Goal: Communication & Community: Connect with others

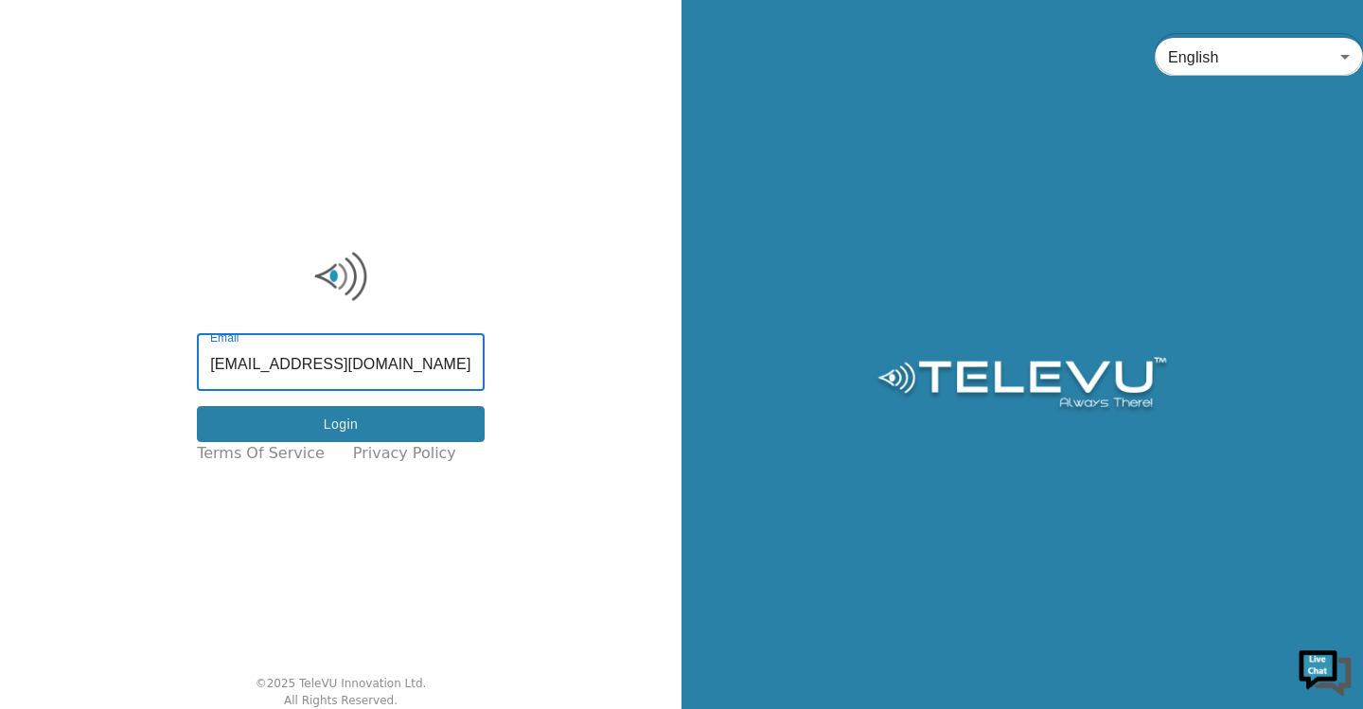
type input "f_baba@yahoo.com"
click at [324, 432] on button "Login" at bounding box center [341, 424] width 288 height 37
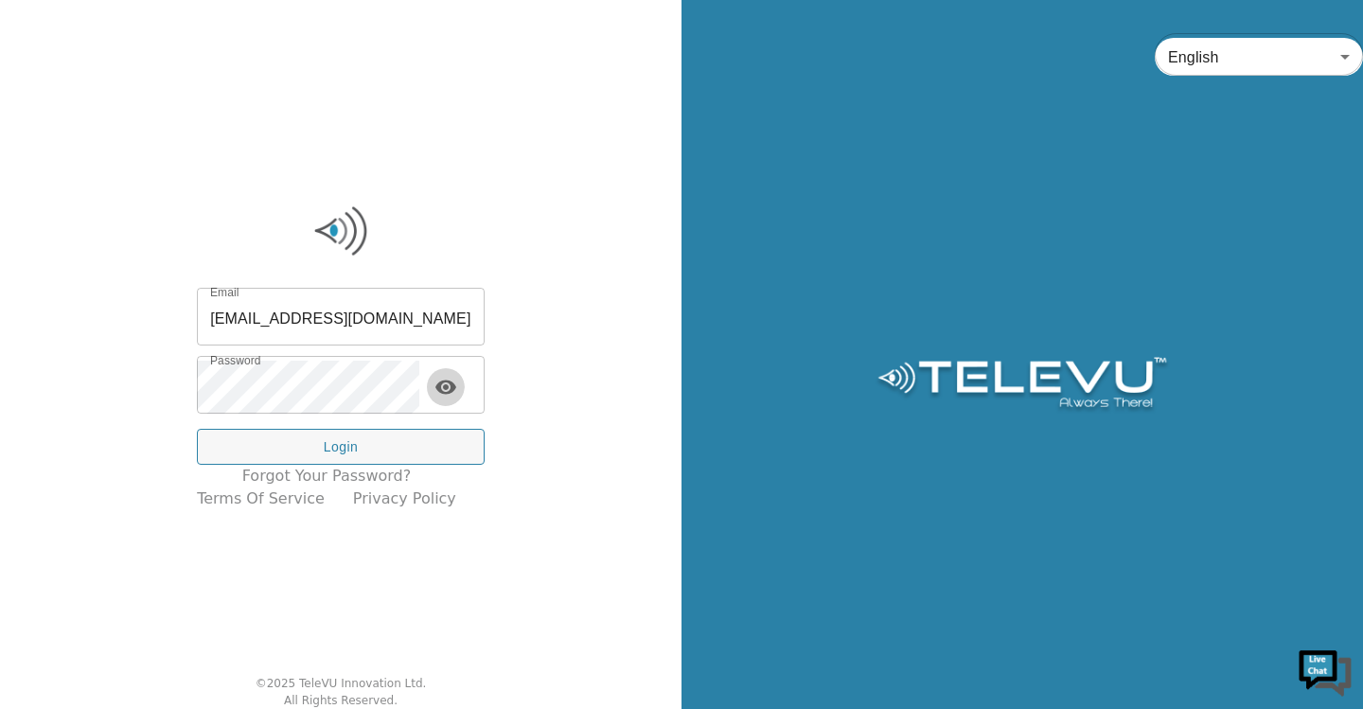
click at [453, 389] on icon "toggle password visibility" at bounding box center [445, 387] width 21 height 14
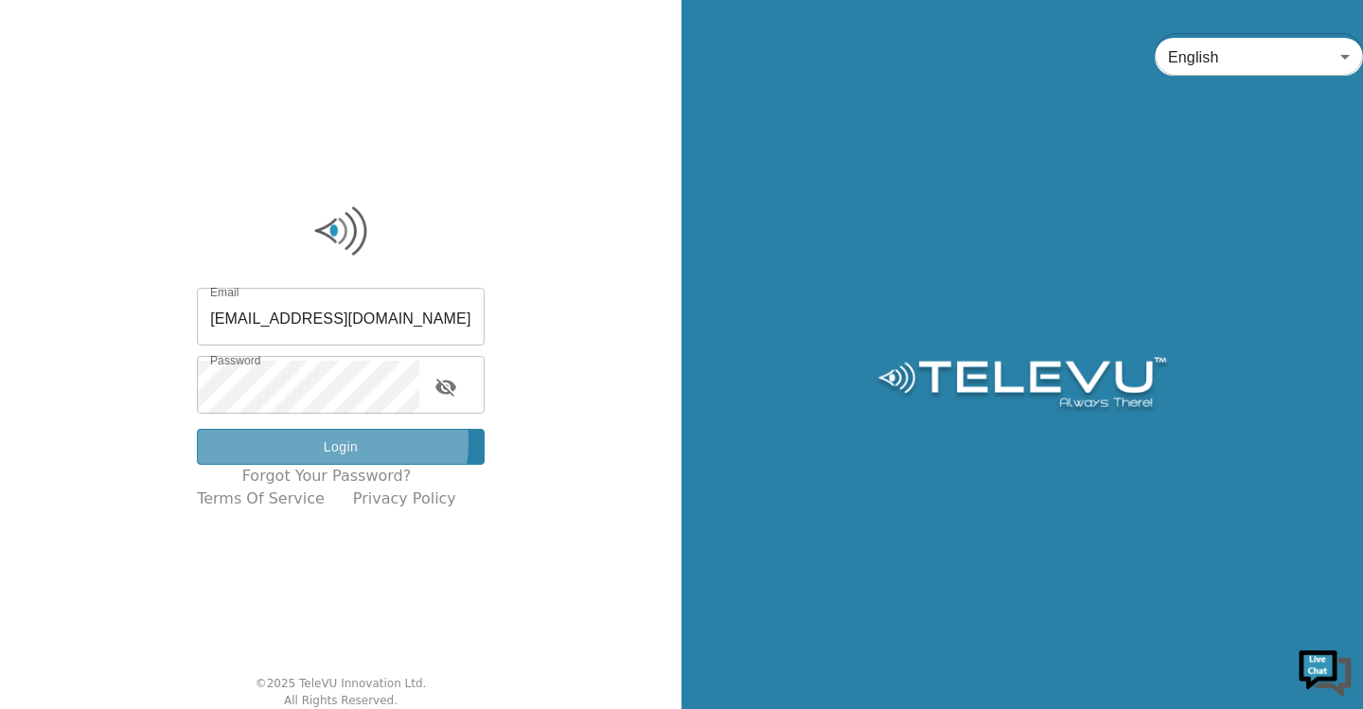
click at [339, 442] on button "Login" at bounding box center [341, 447] width 288 height 37
click at [348, 444] on button "Login" at bounding box center [341, 447] width 288 height 37
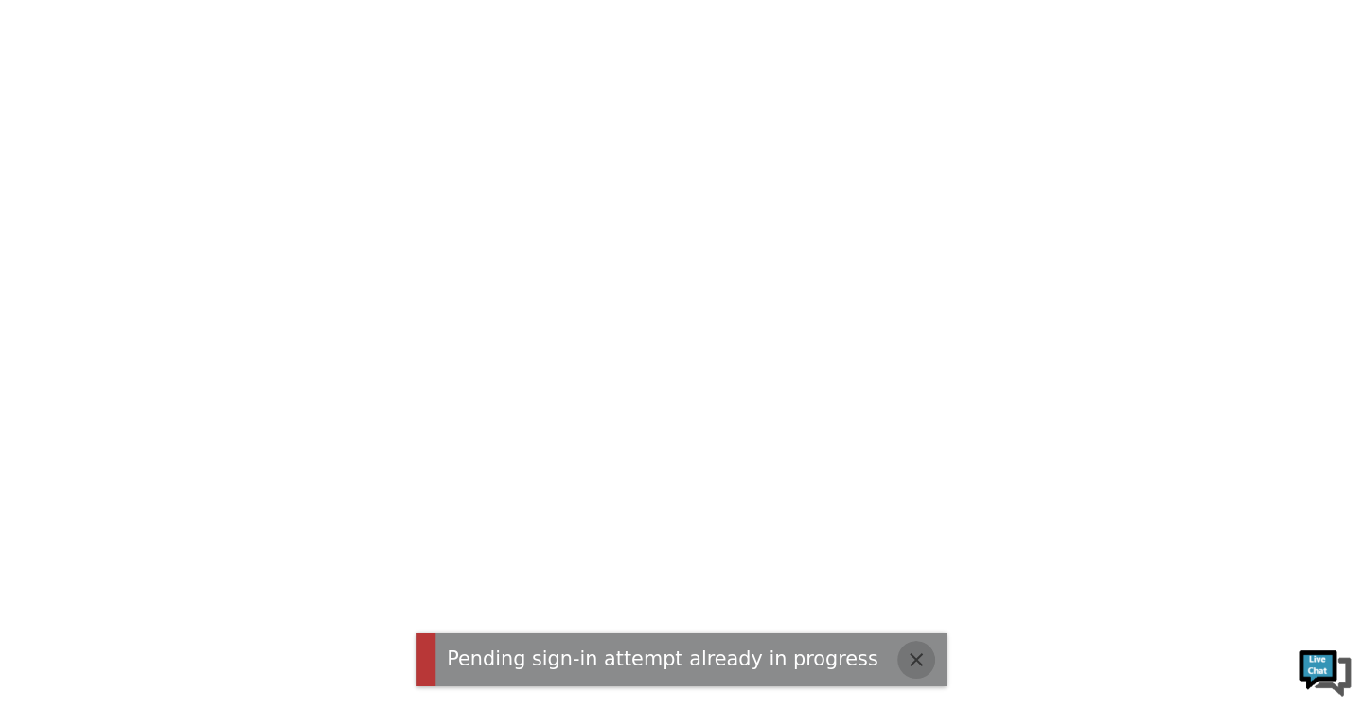
click at [905, 658] on icon "button" at bounding box center [916, 659] width 23 height 23
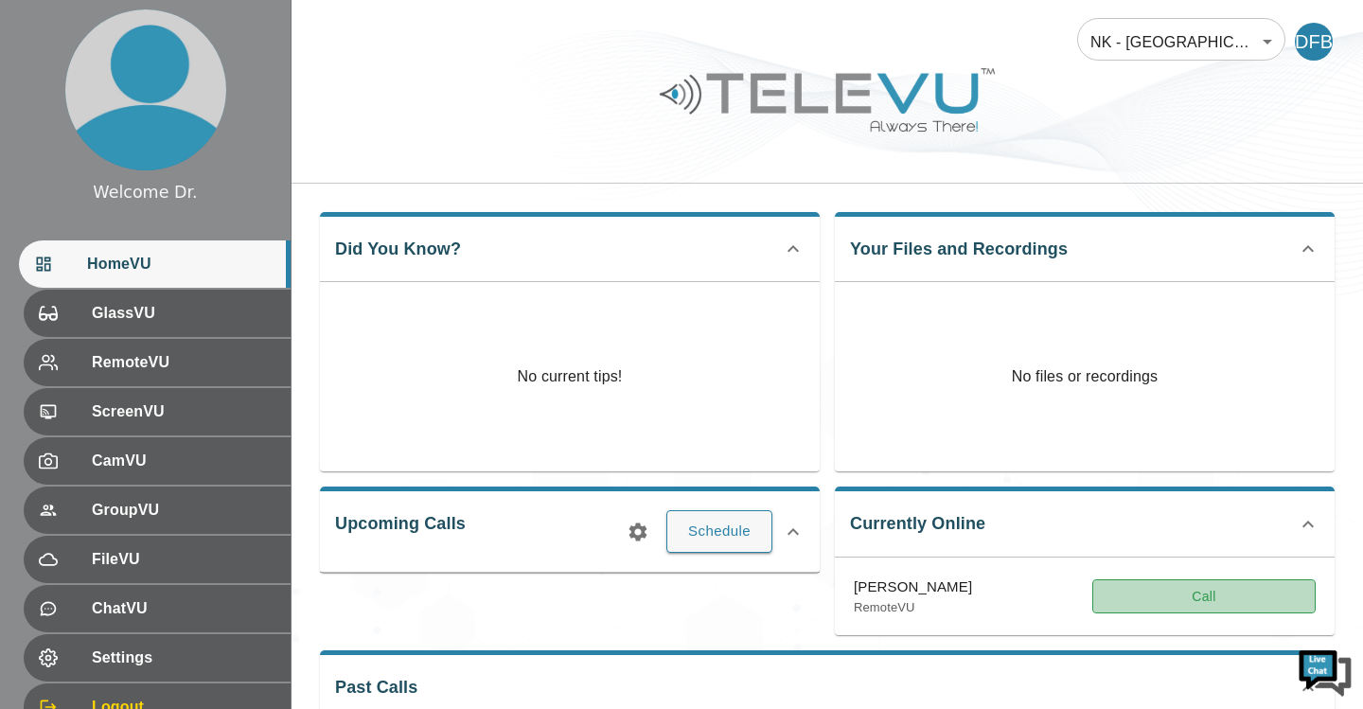
click at [1197, 579] on button "Call" at bounding box center [1203, 596] width 223 height 35
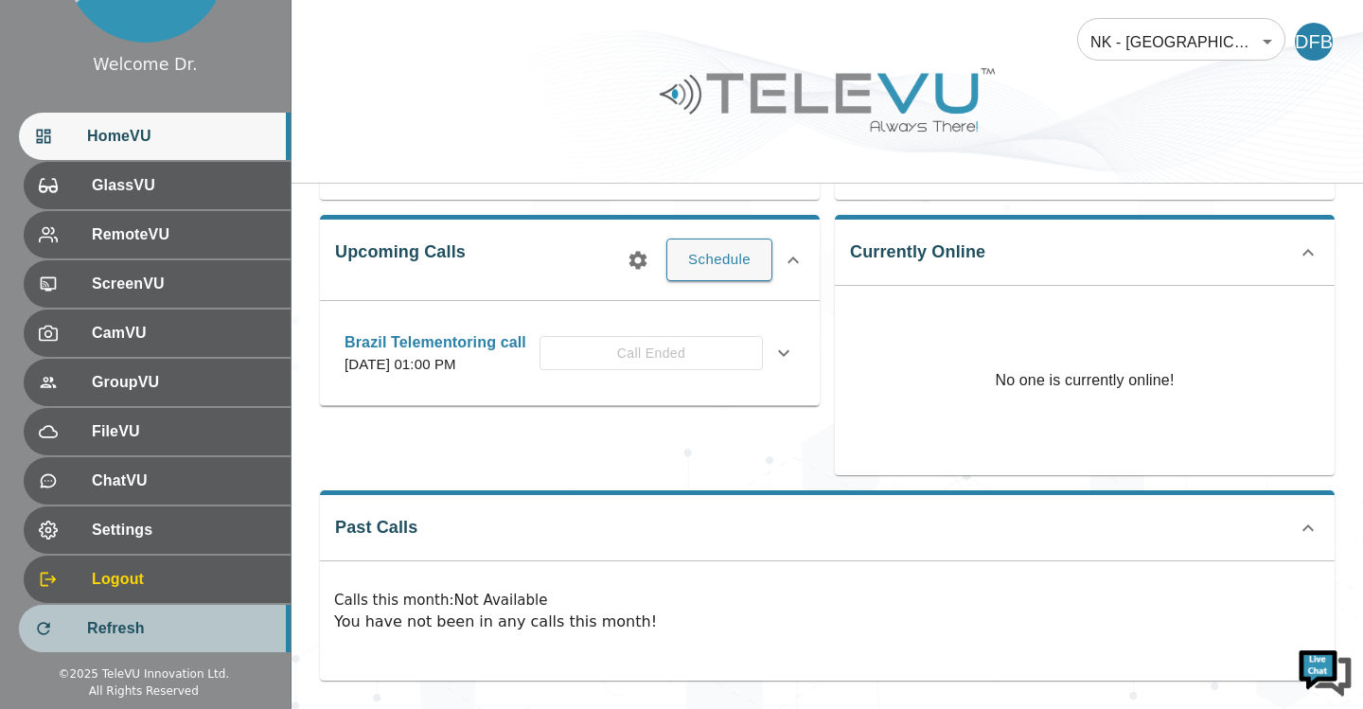
scroll to position [81, 0]
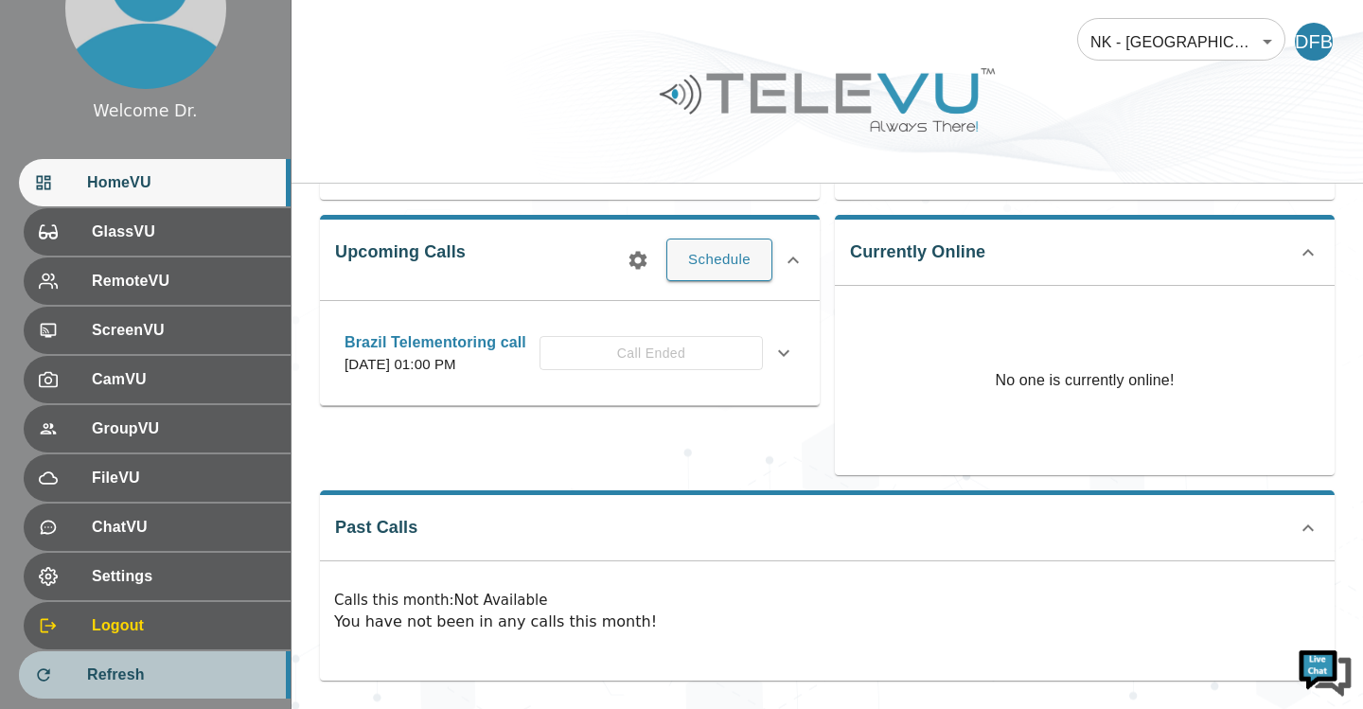
click at [126, 620] on ul "HomeVU GlassVU RemoteVU ScreenVU CamVU GroupVU FileVU ChatVU Settings Logout Re…" at bounding box center [145, 429] width 291 height 557
click at [135, 677] on span "Refresh" at bounding box center [181, 675] width 188 height 23
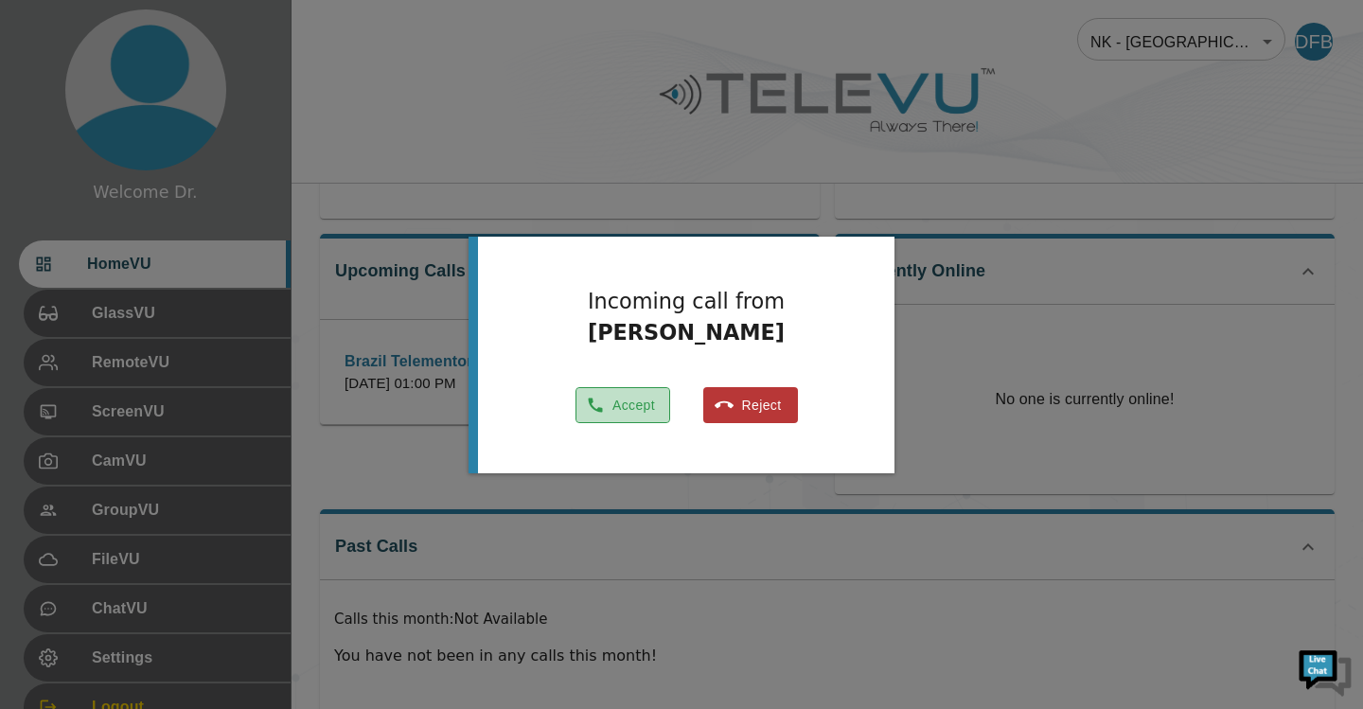
click at [618, 399] on button "Accept" at bounding box center [623, 405] width 95 height 37
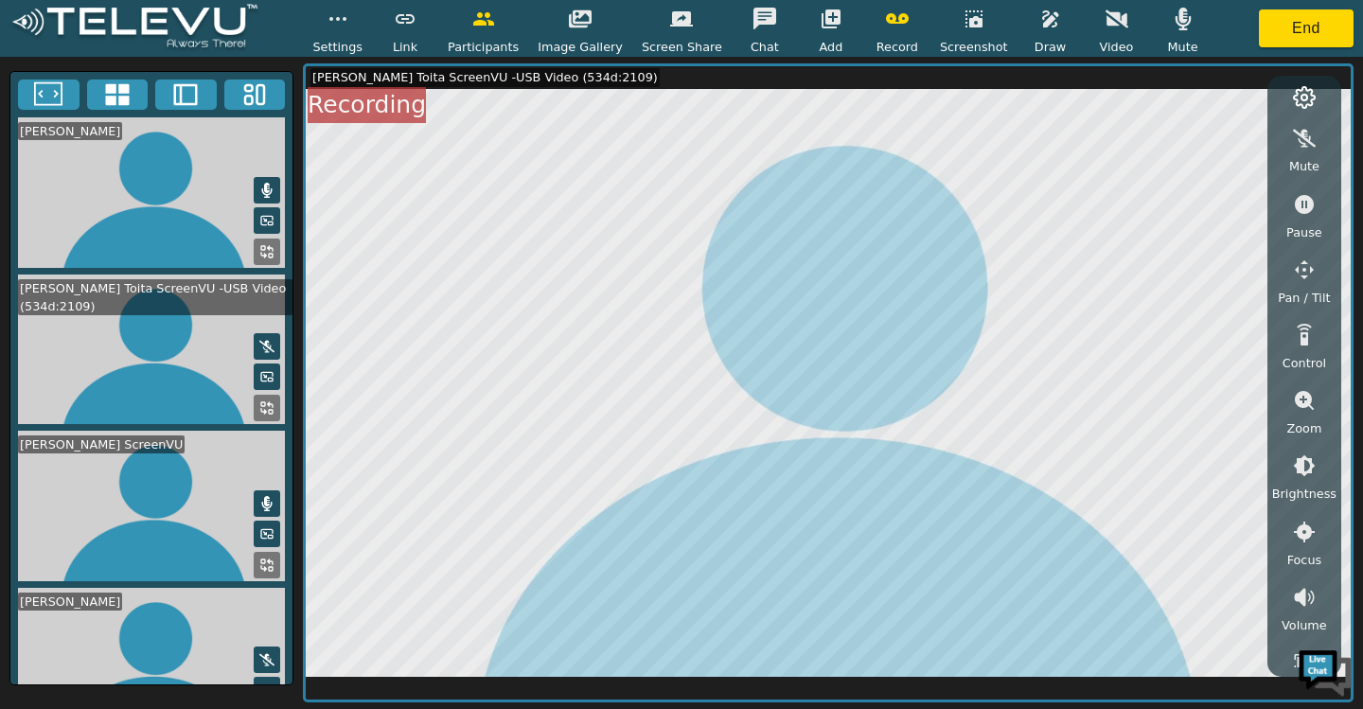
click at [261, 192] on icon at bounding box center [266, 190] width 15 height 15
click at [259, 196] on icon at bounding box center [266, 190] width 15 height 15
click at [179, 104] on icon at bounding box center [186, 95] width 24 height 22
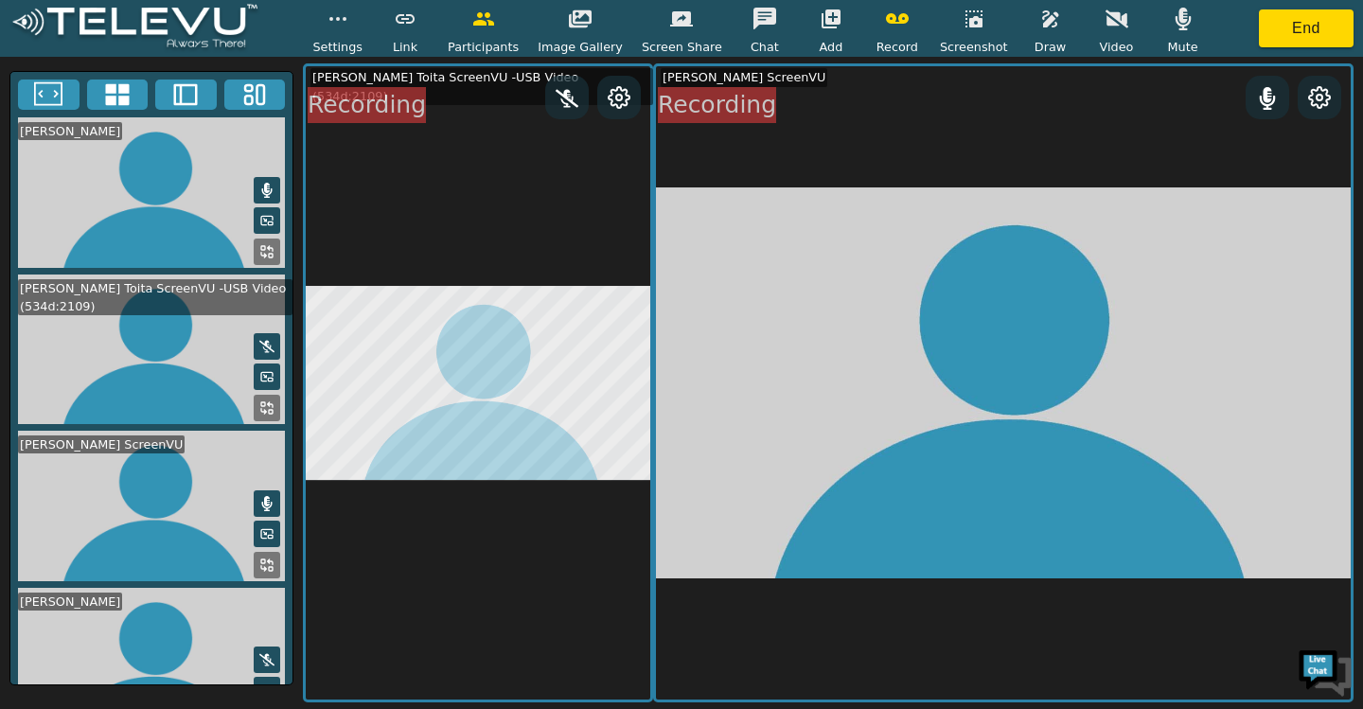
click at [178, 378] on video at bounding box center [151, 350] width 282 height 151
click at [58, 106] on icon at bounding box center [48, 94] width 28 height 24
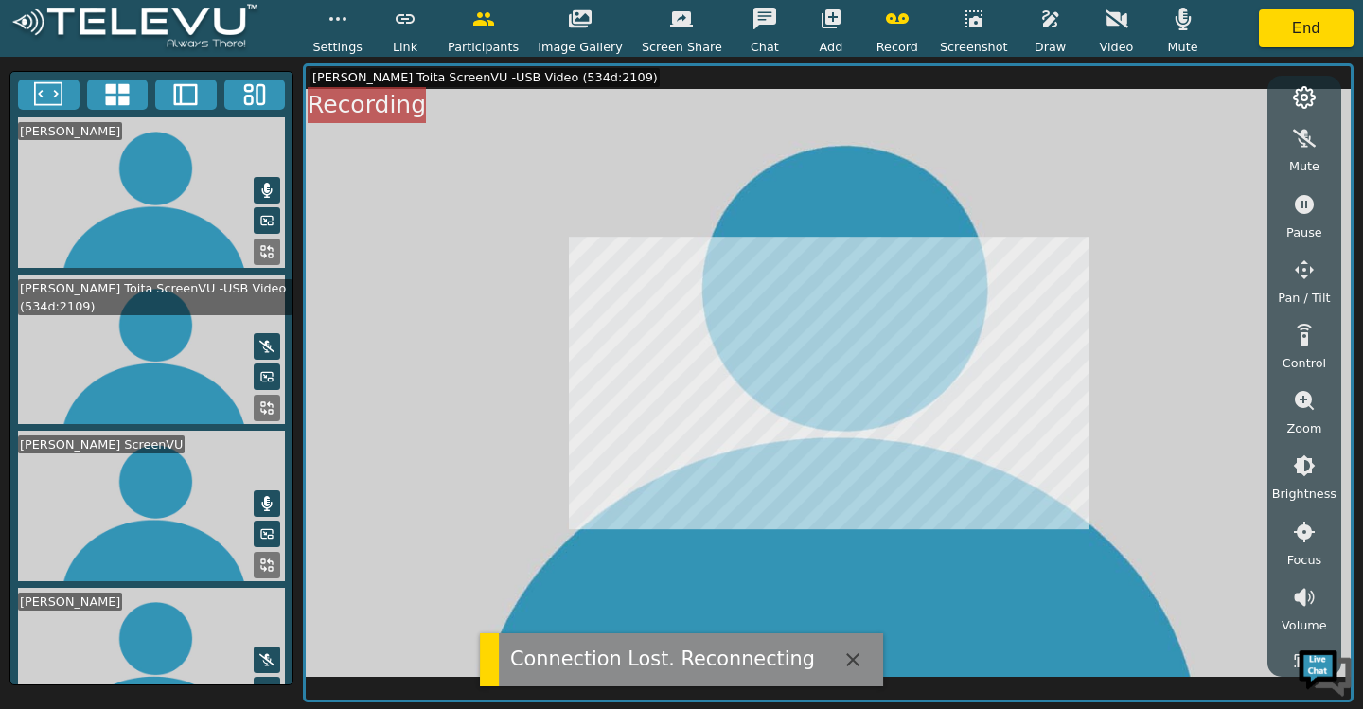
click at [262, 197] on icon at bounding box center [267, 190] width 10 height 15
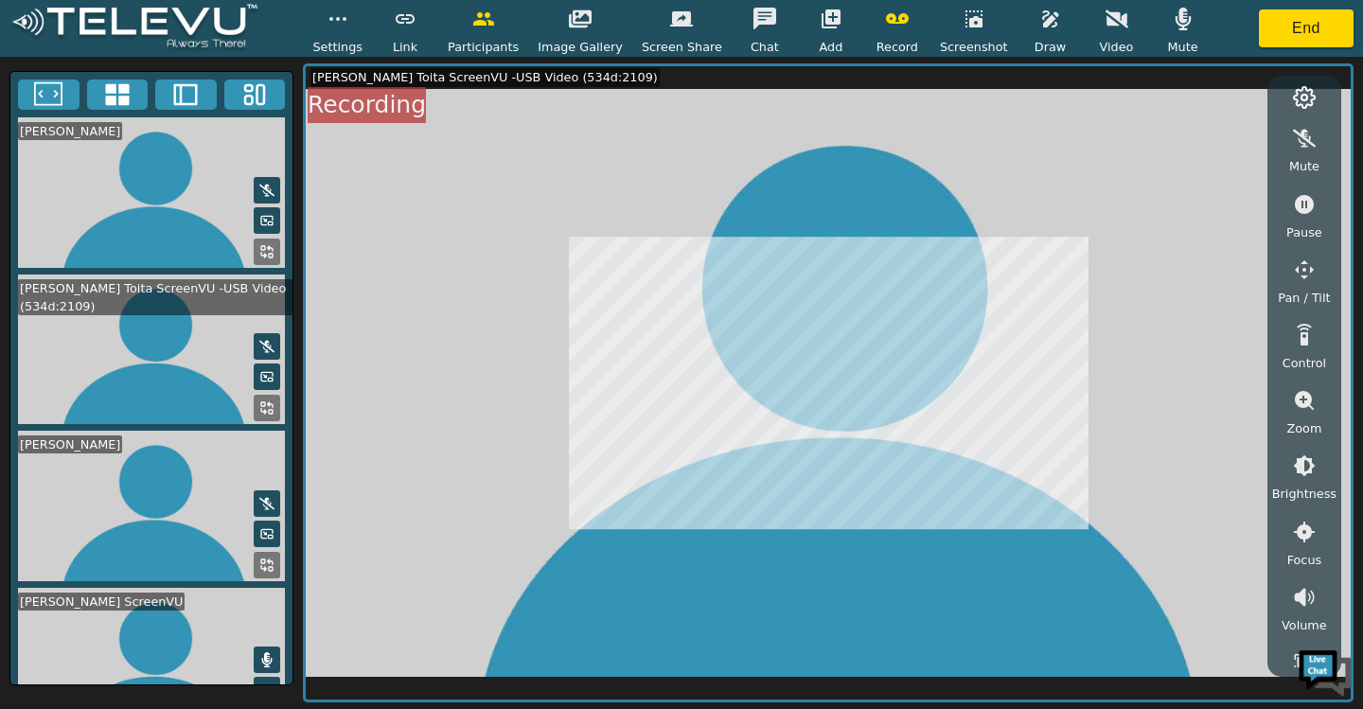
click at [261, 194] on icon at bounding box center [266, 190] width 15 height 15
click at [262, 193] on icon at bounding box center [267, 190] width 10 height 15
click at [259, 195] on icon at bounding box center [266, 190] width 15 height 12
click at [262, 193] on icon at bounding box center [267, 190] width 10 height 15
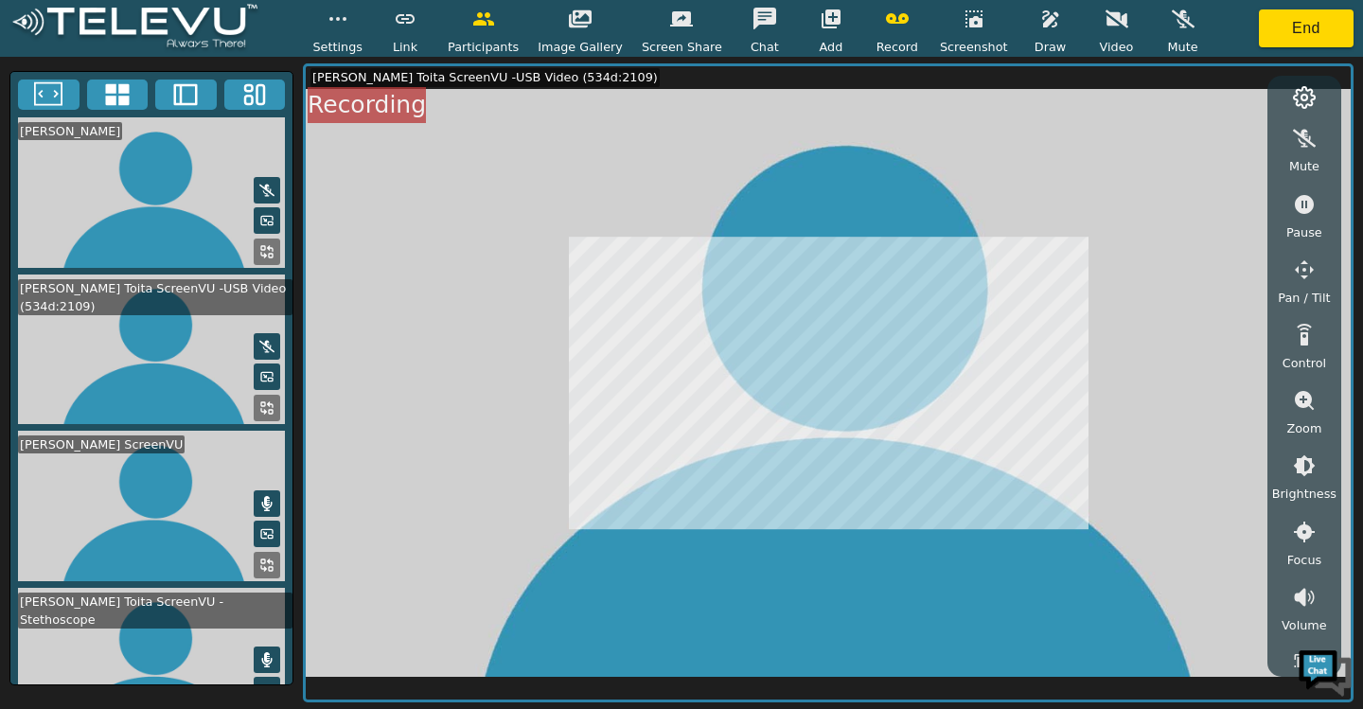
click at [259, 198] on icon at bounding box center [266, 190] width 15 height 15
click at [262, 192] on icon at bounding box center [267, 190] width 10 height 15
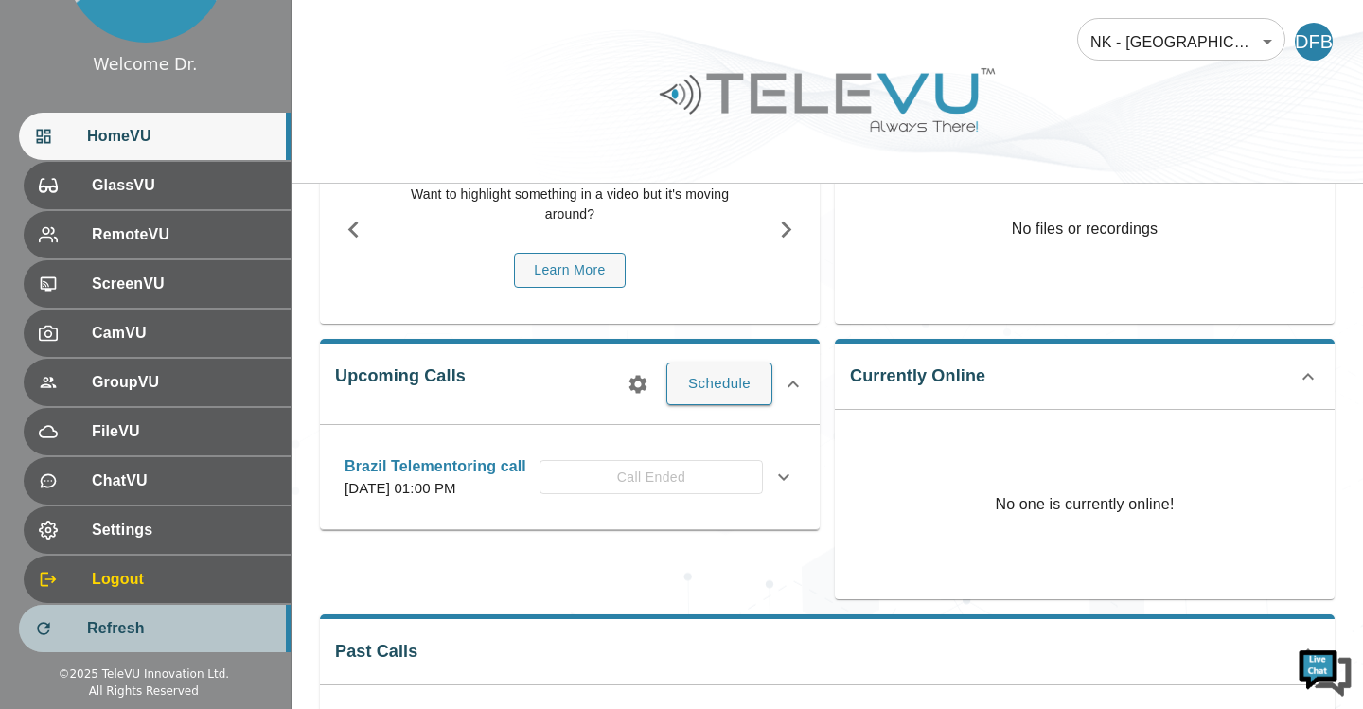
scroll to position [81, 0]
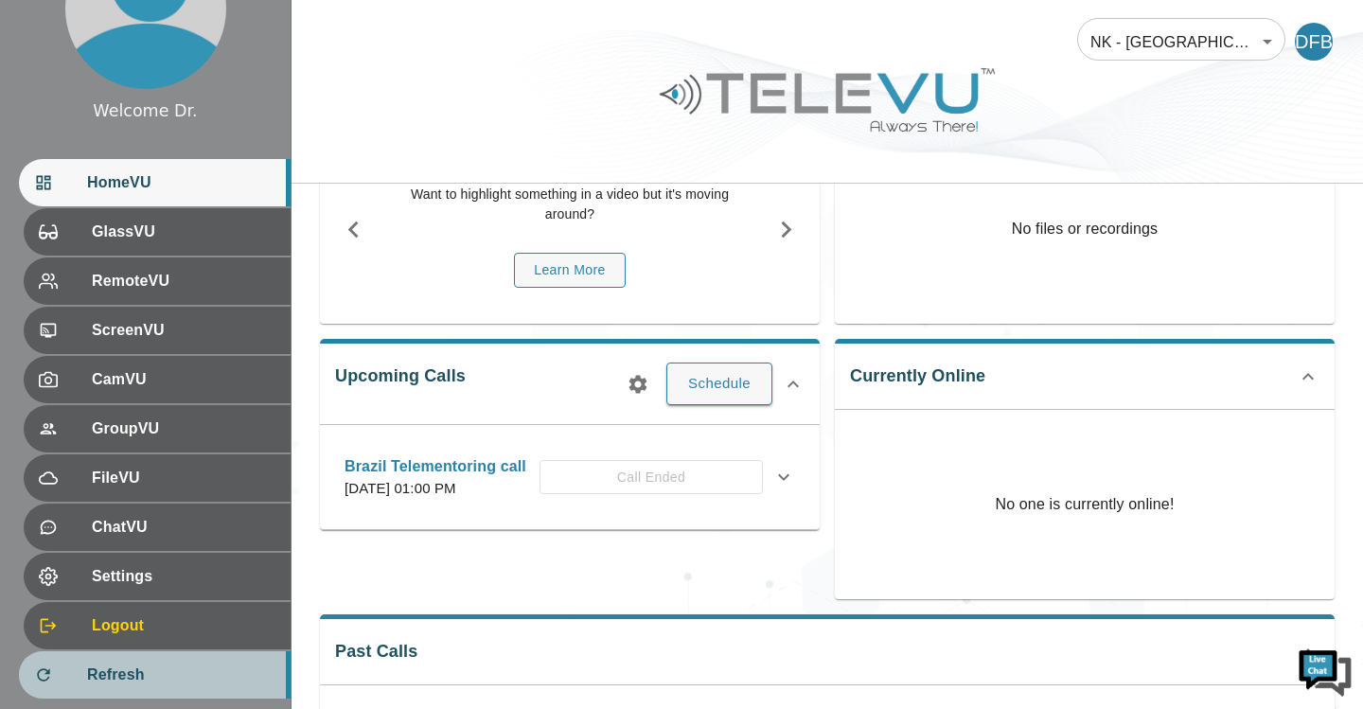
click at [136, 632] on ul "HomeVU GlassVU RemoteVU ScreenVU CamVU GroupVU FileVU ChatVU Settings Logout Re…" at bounding box center [145, 429] width 291 height 557
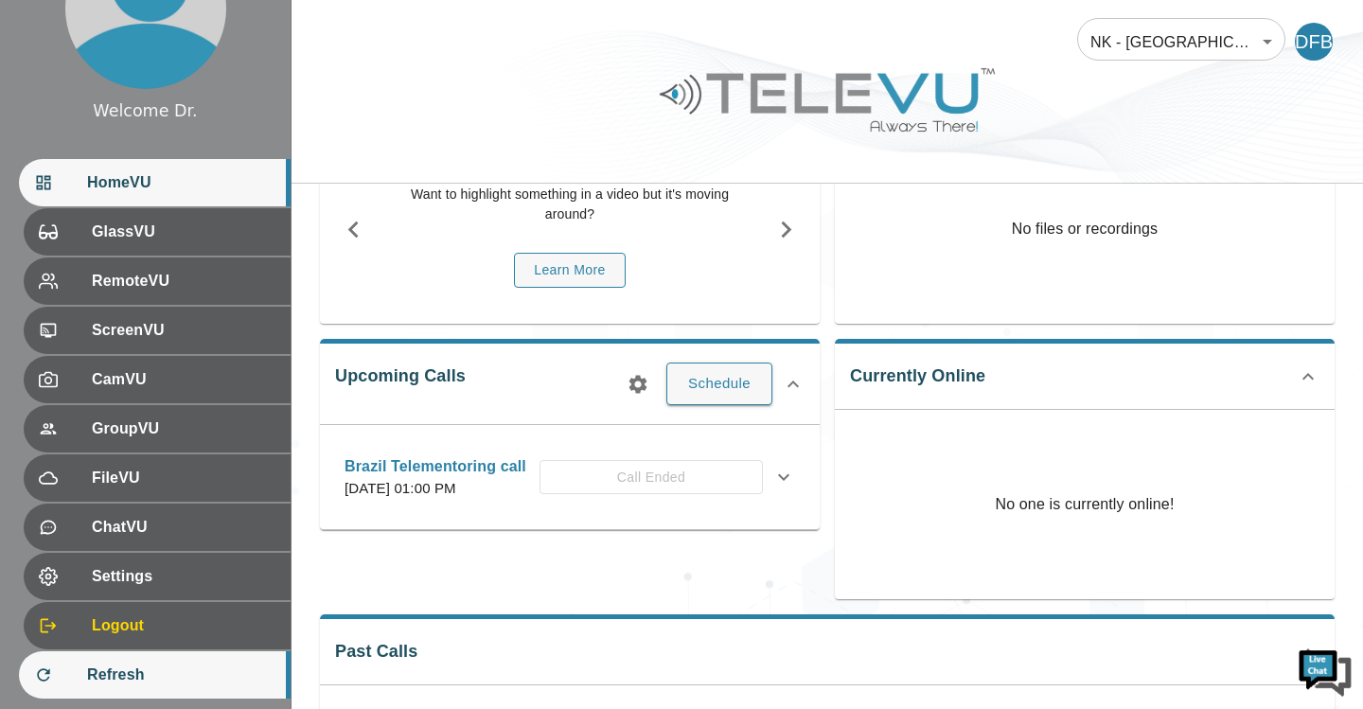
click at [138, 671] on span "Refresh" at bounding box center [181, 675] width 188 height 23
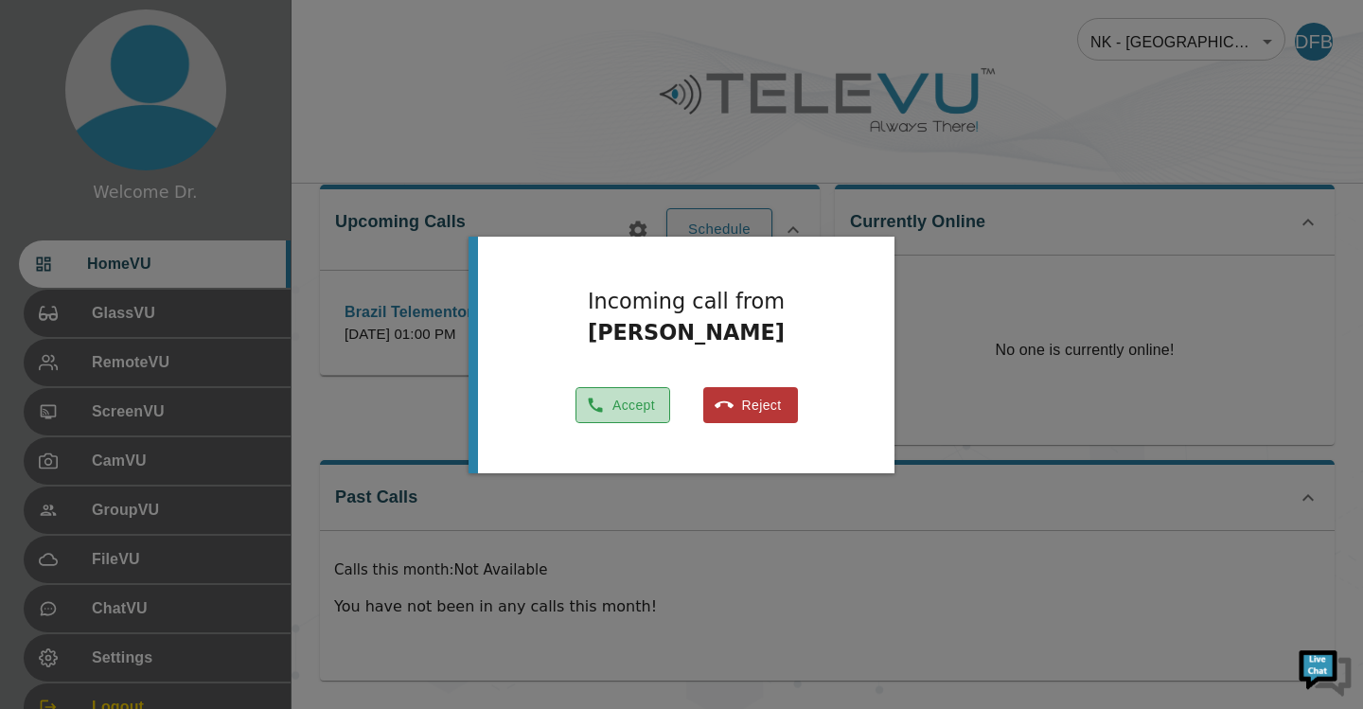
click at [618, 403] on button "Accept" at bounding box center [623, 405] width 95 height 37
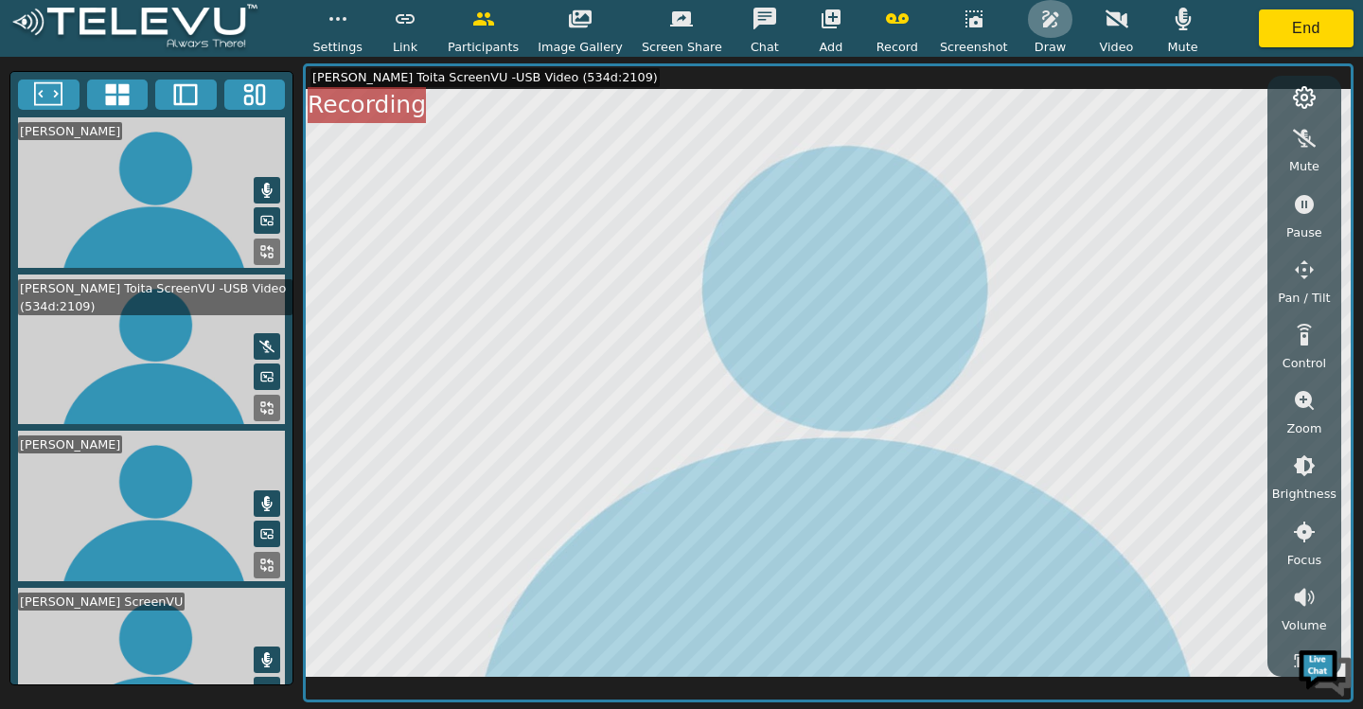
click at [1042, 26] on icon "button" at bounding box center [1050, 18] width 16 height 17
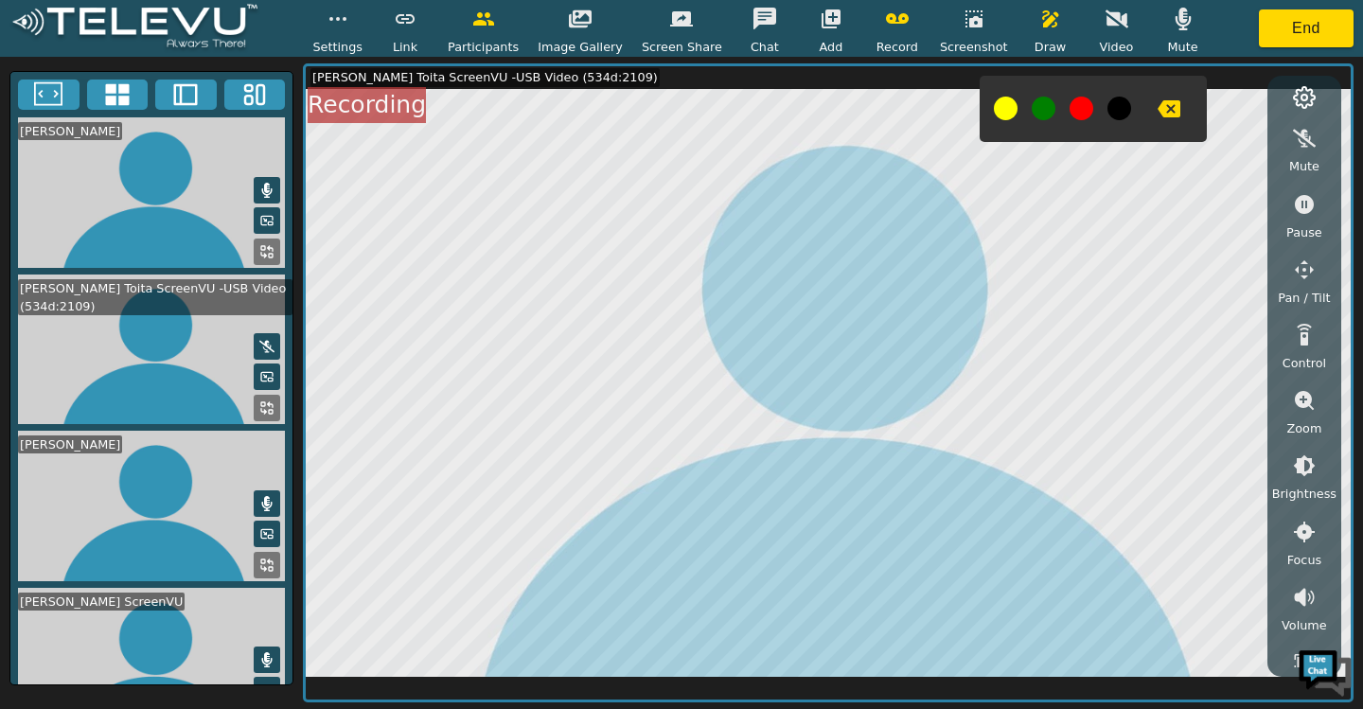
click at [994, 106] on button at bounding box center [1006, 109] width 24 height 24
click at [349, 20] on icon "button" at bounding box center [338, 19] width 23 height 23
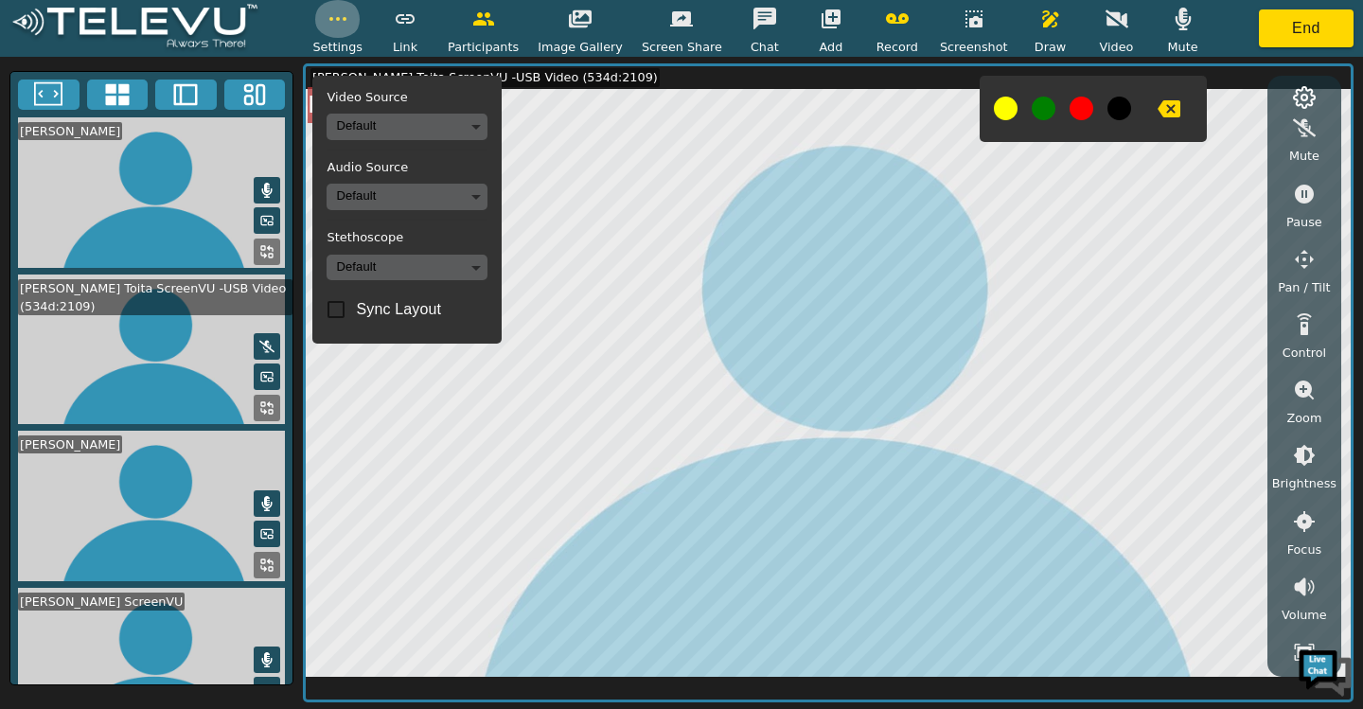
click at [349, 22] on icon "button" at bounding box center [338, 19] width 23 height 23
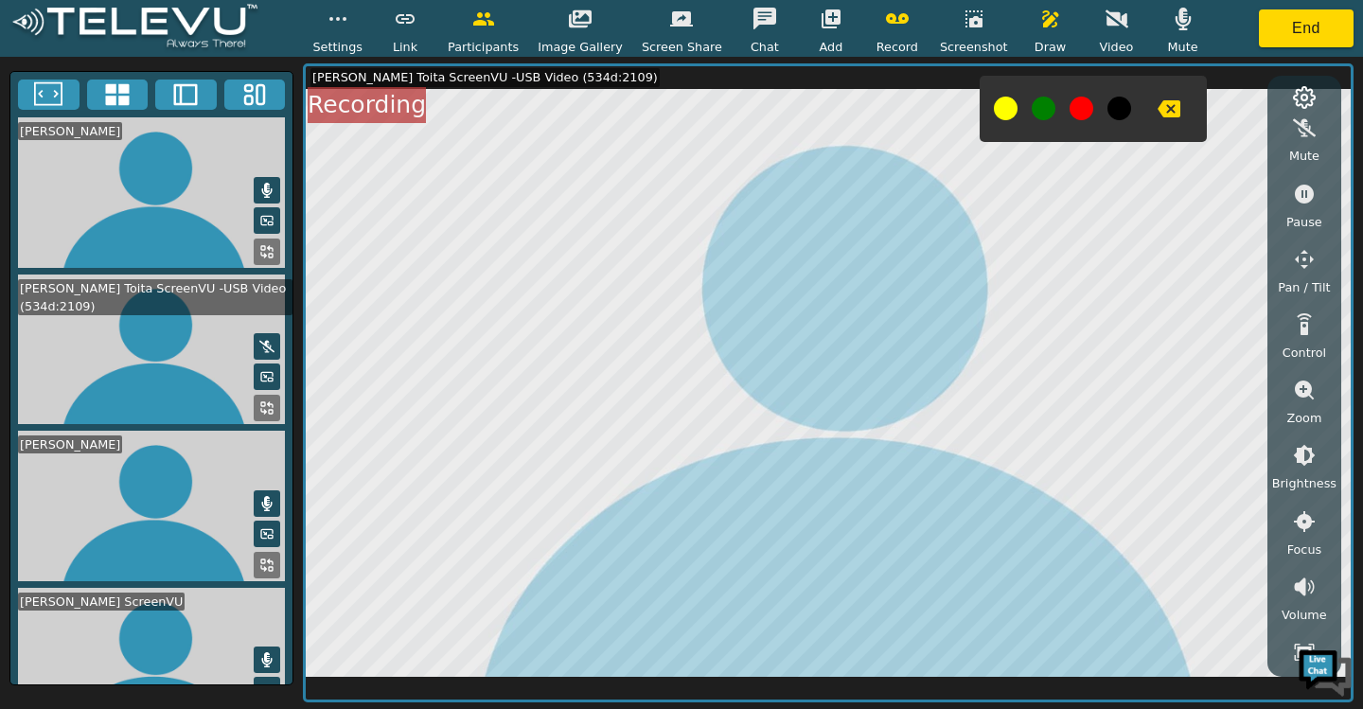
click at [44, 105] on icon at bounding box center [48, 94] width 28 height 28
click at [57, 106] on icon at bounding box center [48, 94] width 28 height 28
click at [184, 108] on icon at bounding box center [185, 94] width 28 height 28
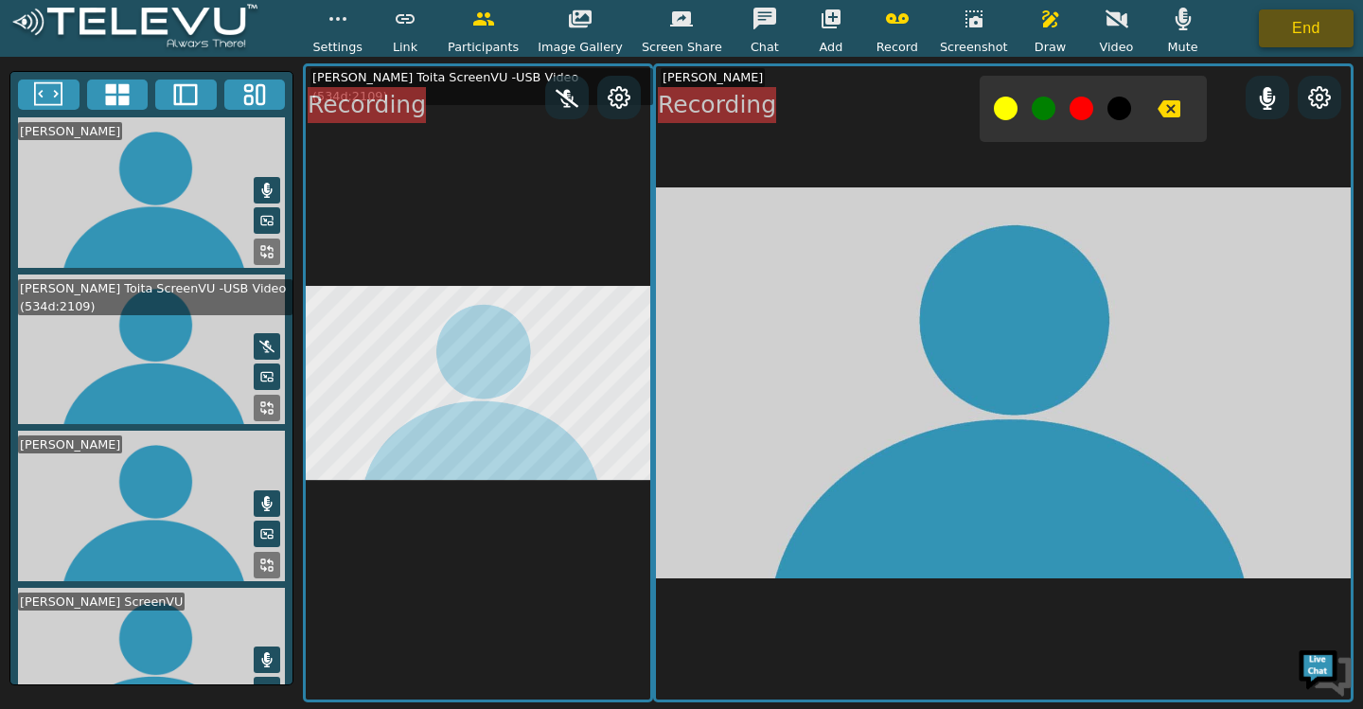
click at [1290, 35] on button "End" at bounding box center [1306, 28] width 95 height 38
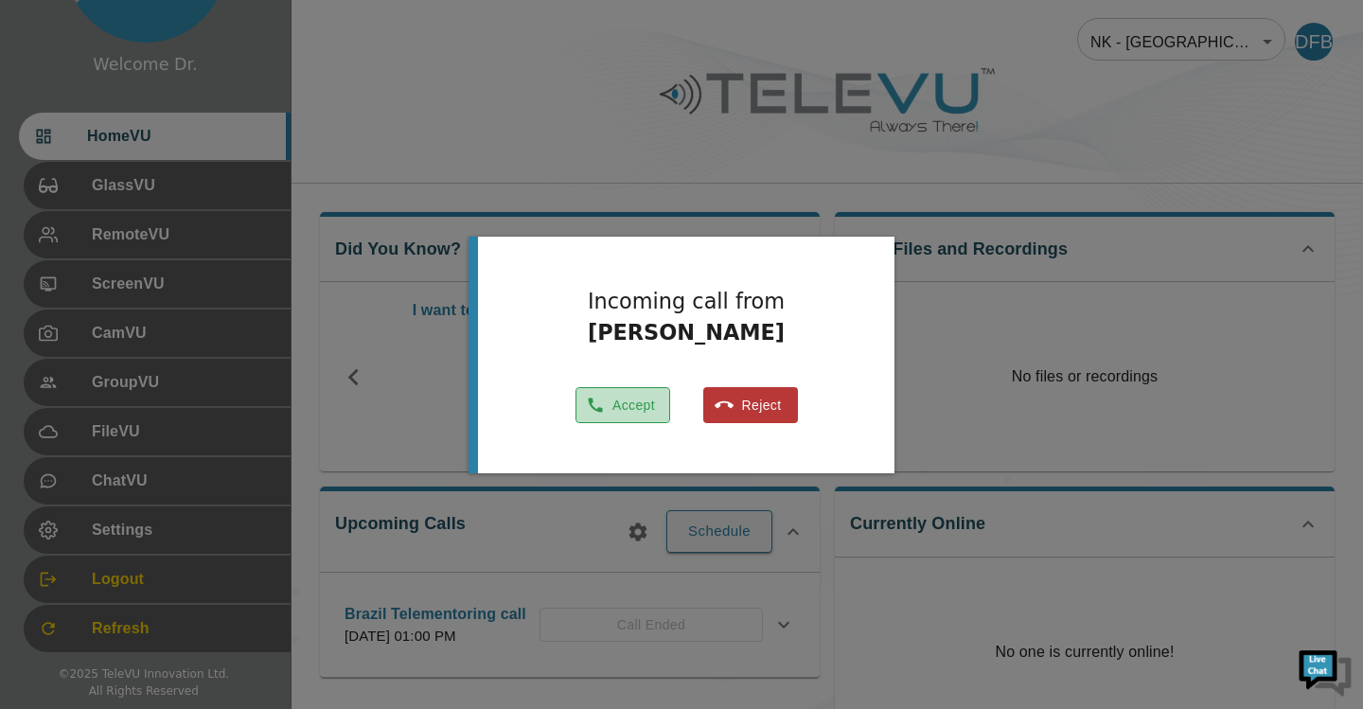
click at [615, 401] on button "Accept" at bounding box center [623, 405] width 95 height 37
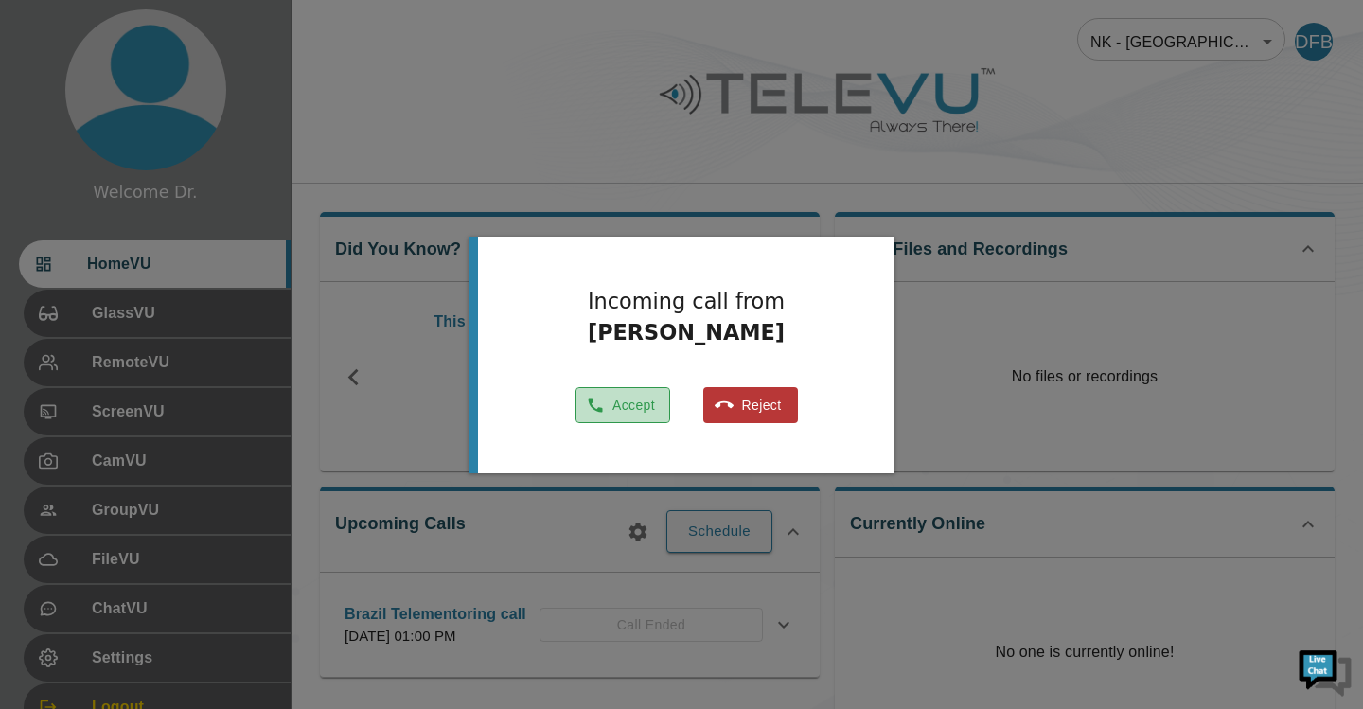
click at [614, 407] on button "Accept" at bounding box center [623, 405] width 95 height 37
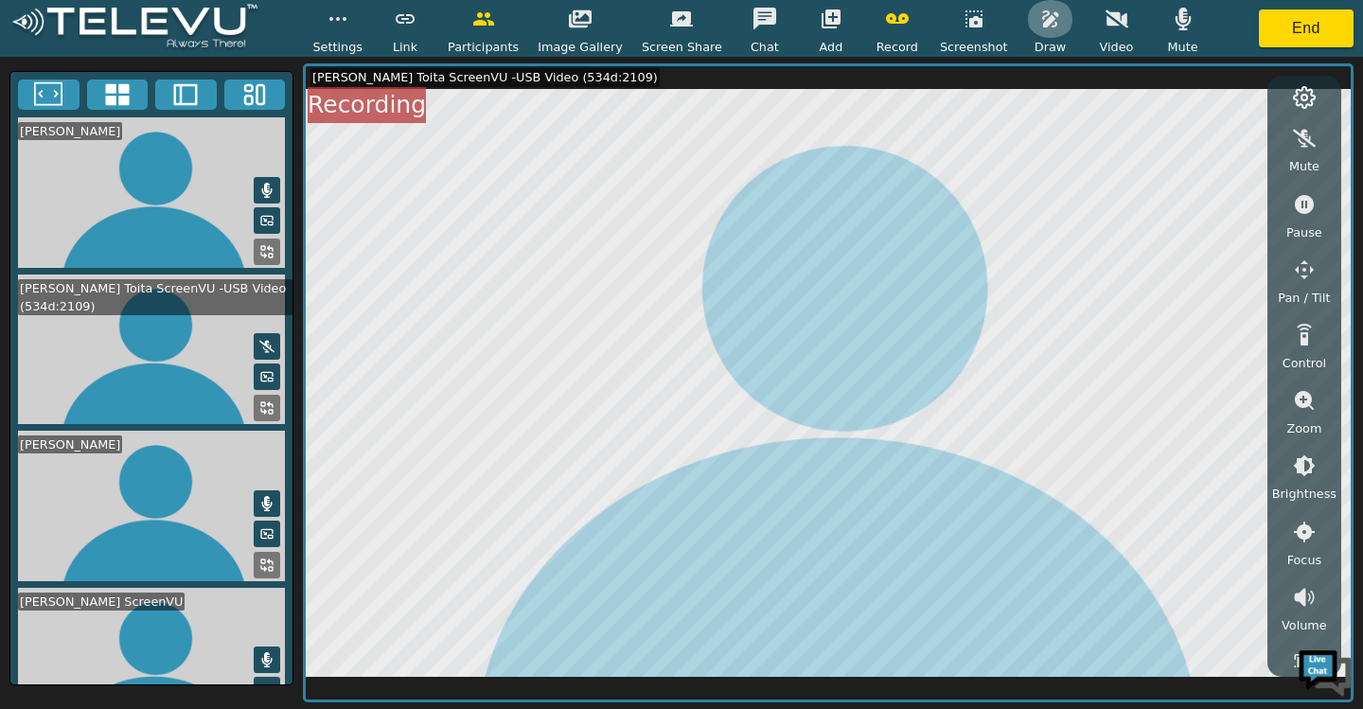
click at [1042, 21] on icon "button" at bounding box center [1050, 18] width 16 height 17
